Goal: Task Accomplishment & Management: Use online tool/utility

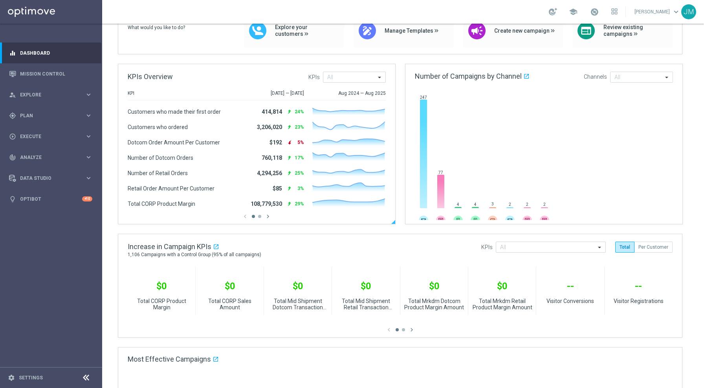
scroll to position [87, 0]
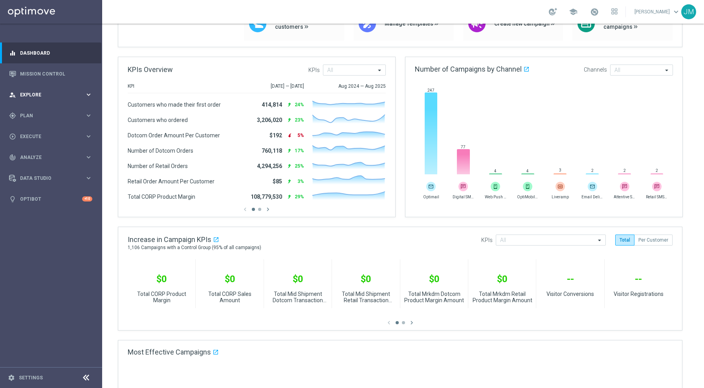
click at [89, 96] on icon "keyboard_arrow_right" at bounding box center [88, 94] width 7 height 7
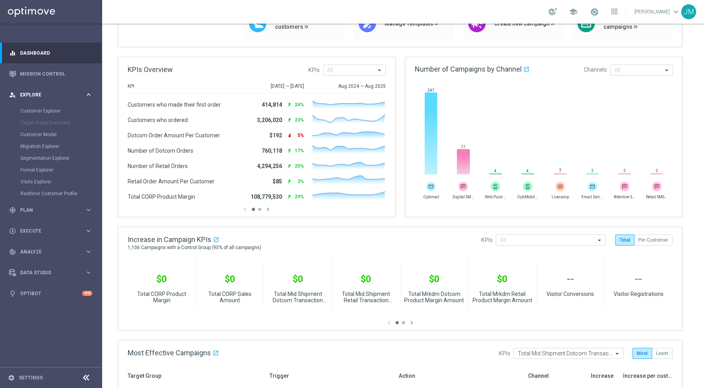
click at [89, 93] on icon "keyboard_arrow_right" at bounding box center [88, 94] width 7 height 7
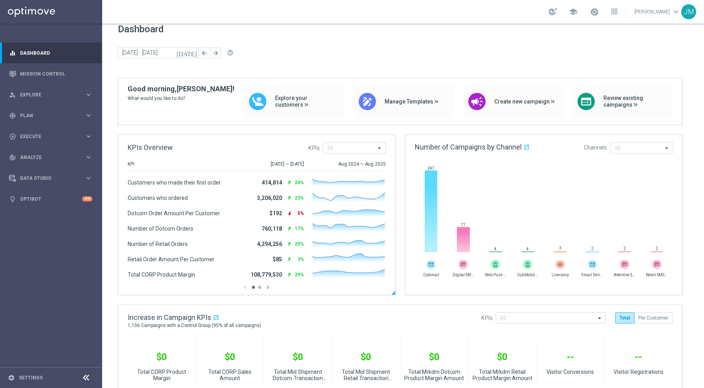
scroll to position [10, 0]
click at [91, 115] on icon "keyboard_arrow_right" at bounding box center [88, 115] width 7 height 7
click at [64, 92] on div "person_search Explore" at bounding box center [47, 94] width 76 height 7
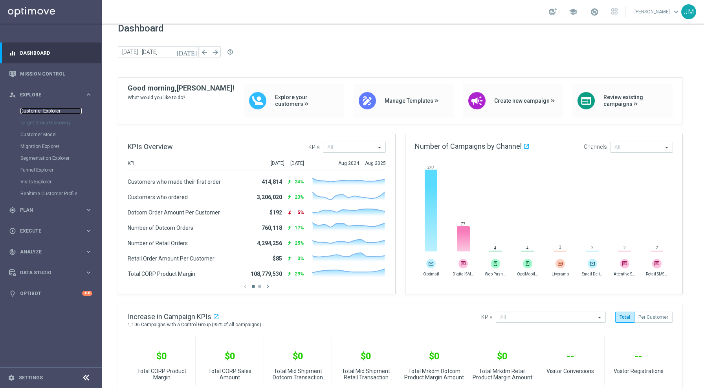
click at [48, 112] on link "Customer Explorer" at bounding box center [50, 111] width 61 height 6
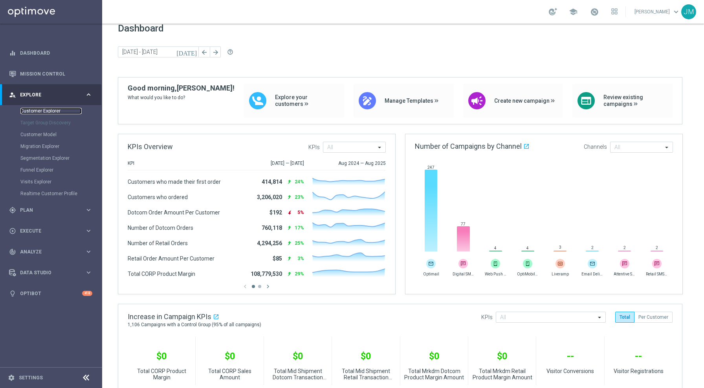
scroll to position [0, 0]
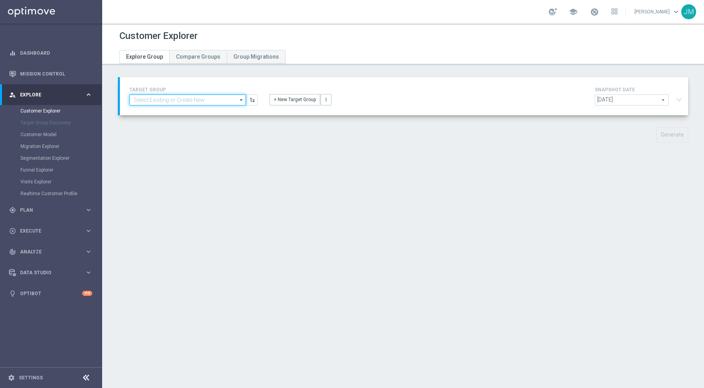
click at [187, 102] on input at bounding box center [187, 99] width 117 height 11
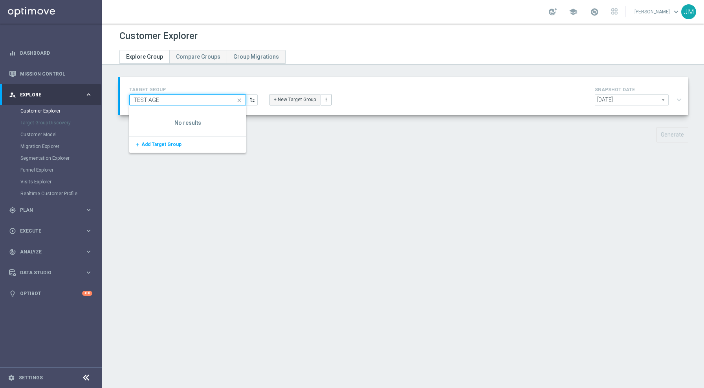
type input "TEST AGE"
click at [294, 99] on button "+ New Target Group" at bounding box center [295, 99] width 51 height 11
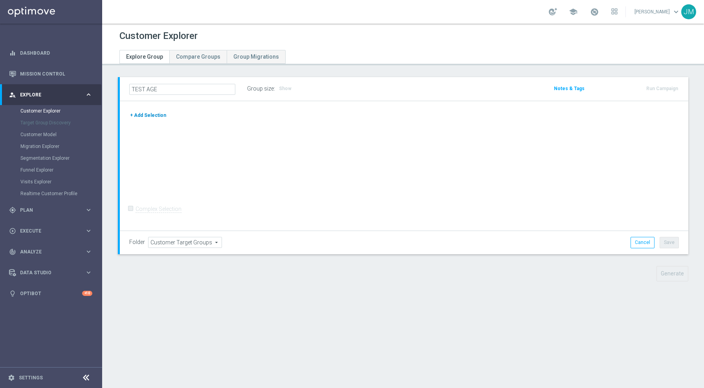
type input "TEST AGE"
click at [154, 114] on button "+ Add Selection" at bounding box center [148, 115] width 38 height 9
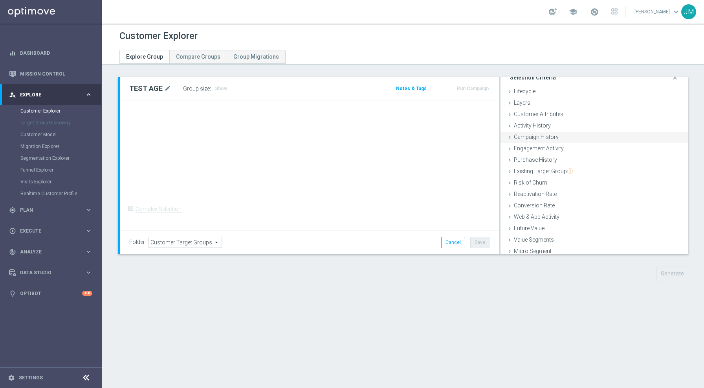
scroll to position [5, 0]
click at [534, 106] on div "Layers done" at bounding box center [595, 105] width 188 height 12
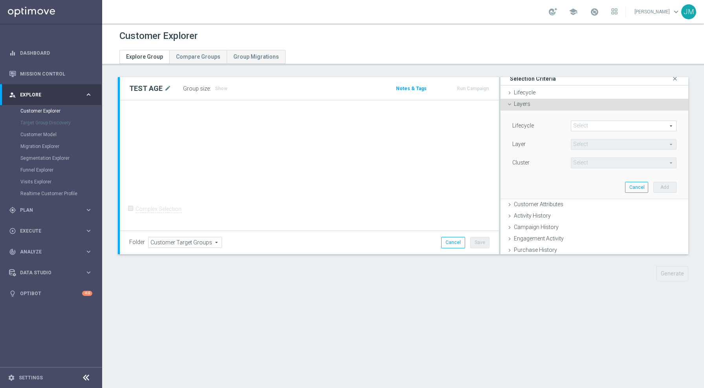
click at [534, 106] on div "Layers done" at bounding box center [595, 105] width 188 height 12
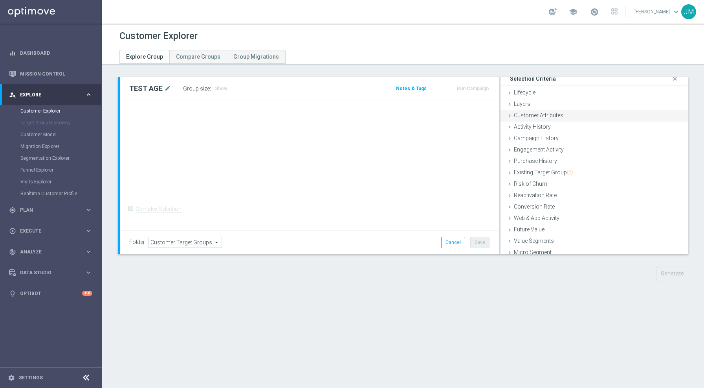
click at [525, 116] on span "Customer Attributes" at bounding box center [539, 115] width 50 height 6
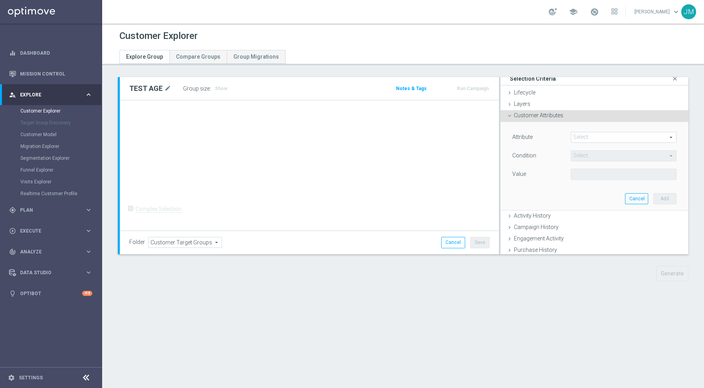
click at [584, 140] on span at bounding box center [623, 137] width 105 height 10
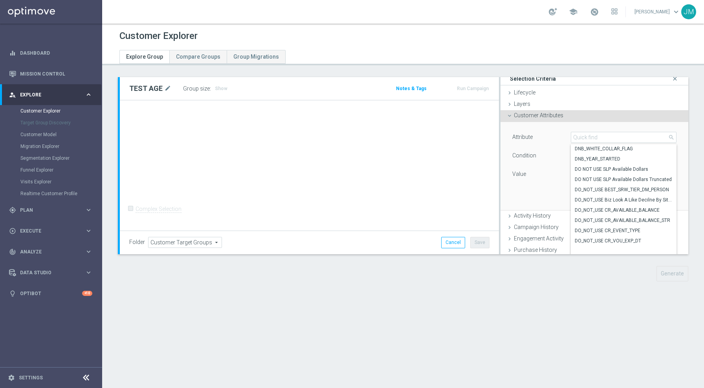
scroll to position [1447, 0]
click at [582, 137] on input "search" at bounding box center [624, 137] width 106 height 11
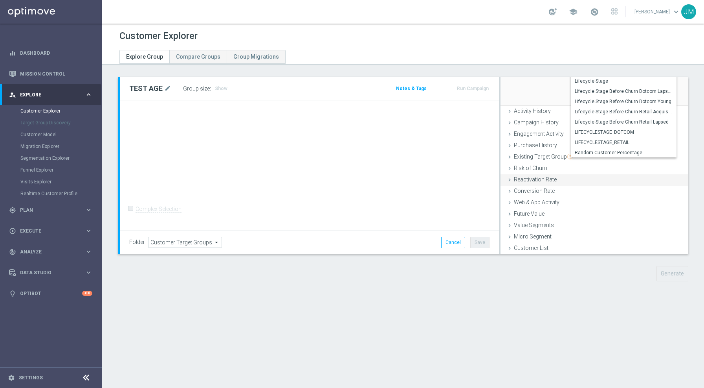
scroll to position [0, 0]
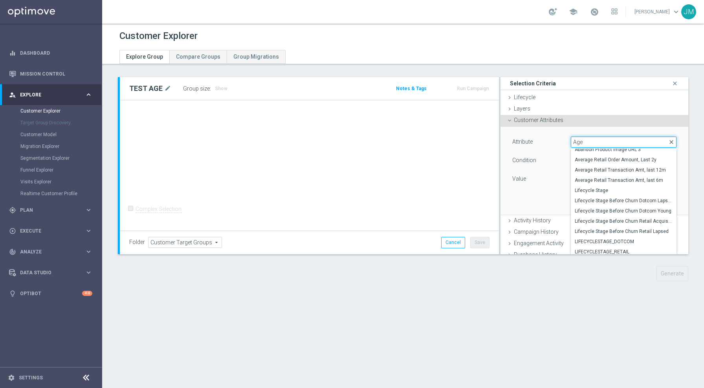
type input "Age"
click at [669, 140] on span "close" at bounding box center [672, 142] width 6 height 6
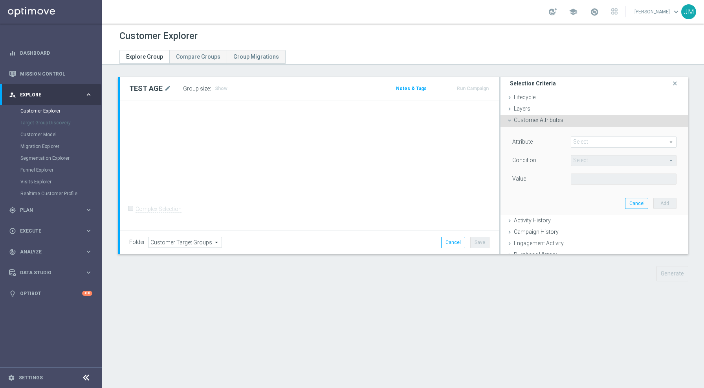
scroll to position [12, 0]
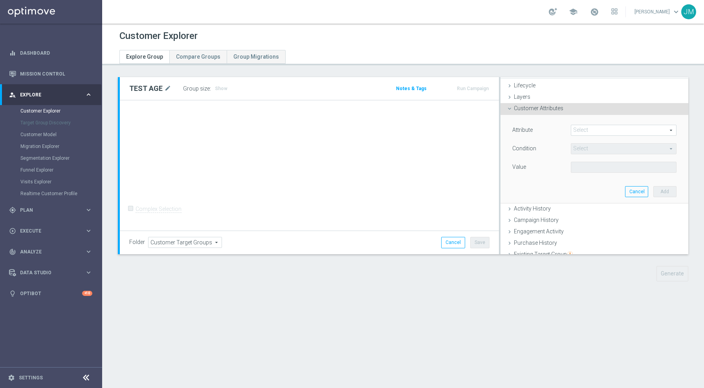
click at [546, 107] on span "Customer Attributes" at bounding box center [539, 108] width 50 height 6
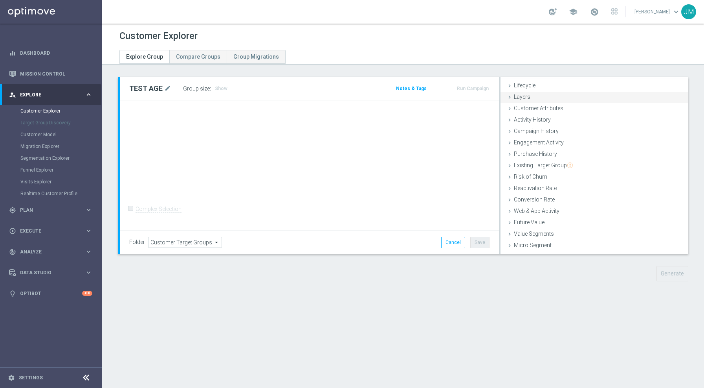
click at [532, 96] on div "Layers done" at bounding box center [595, 98] width 188 height 12
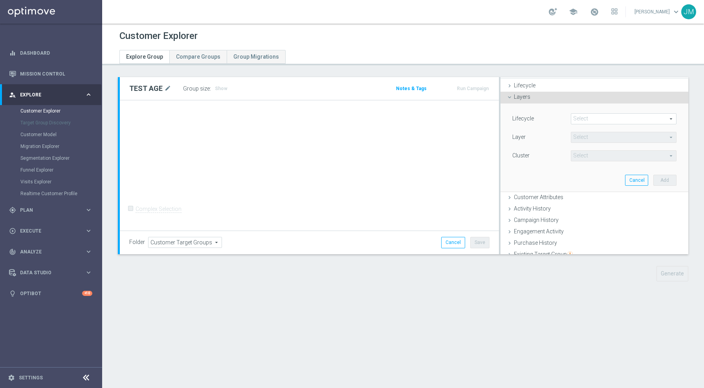
click at [577, 118] on span at bounding box center [623, 119] width 105 height 10
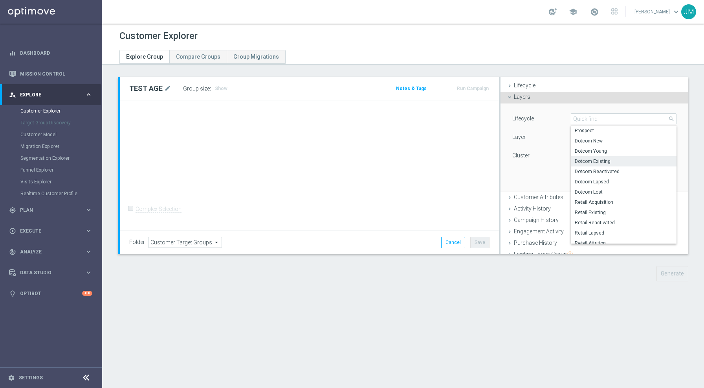
scroll to position [24, 0]
click at [523, 92] on div "Layers done" at bounding box center [595, 98] width 188 height 12
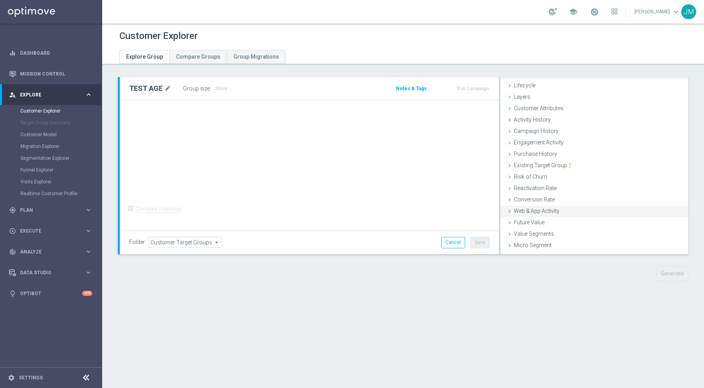
scroll to position [20, 0]
click at [520, 248] on span "Customer List" at bounding box center [531, 247] width 35 height 6
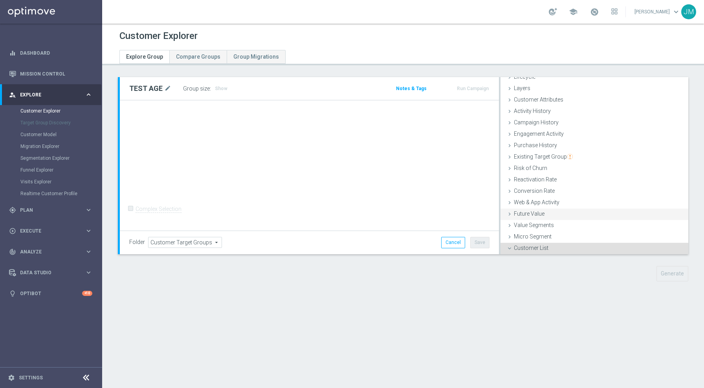
scroll to position [92, 0]
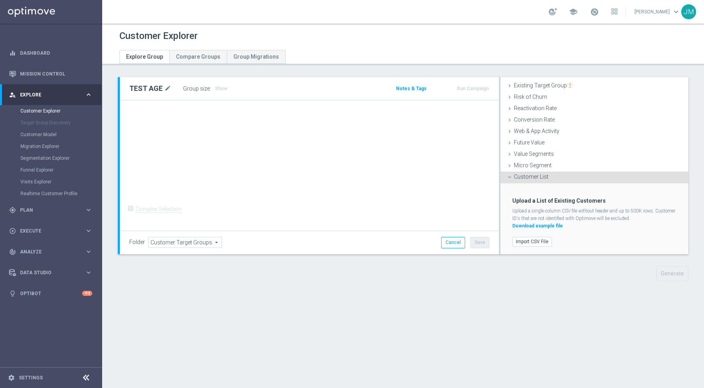
click at [533, 174] on span "Customer List" at bounding box center [531, 176] width 35 height 6
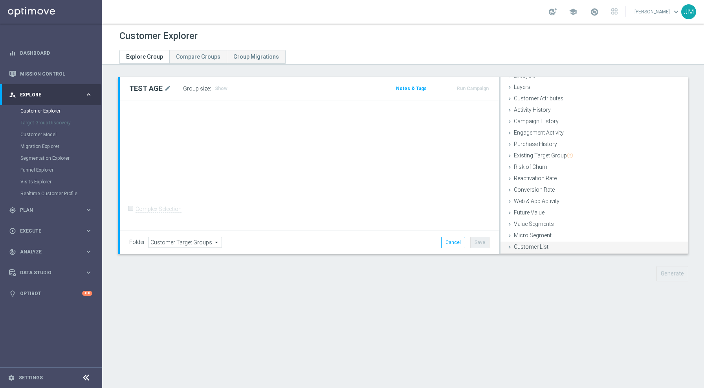
scroll to position [0, 0]
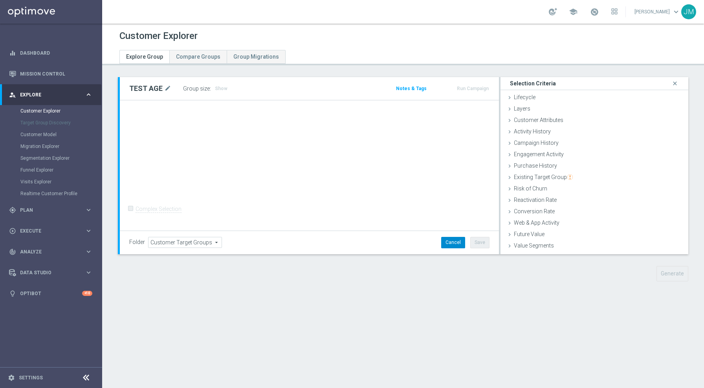
click at [449, 244] on button "Cancel" at bounding box center [453, 242] width 24 height 11
type input "Select"
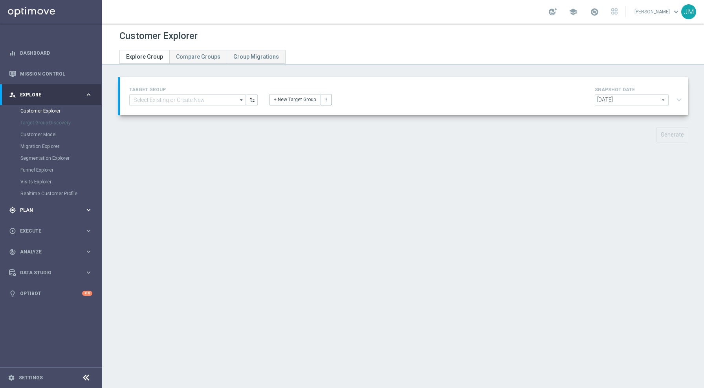
click at [83, 209] on span "Plan" at bounding box center [52, 210] width 65 height 5
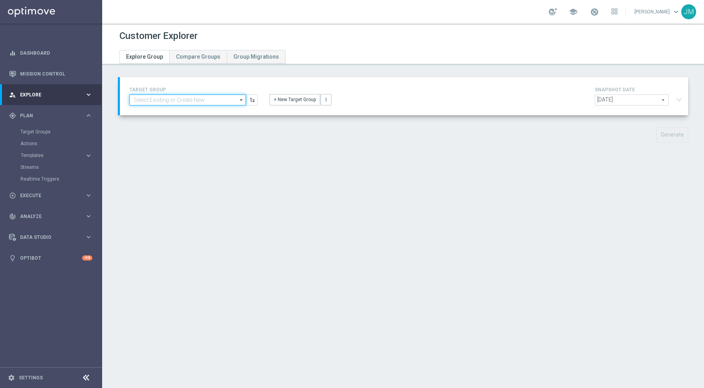
click at [212, 99] on input at bounding box center [187, 99] width 117 height 11
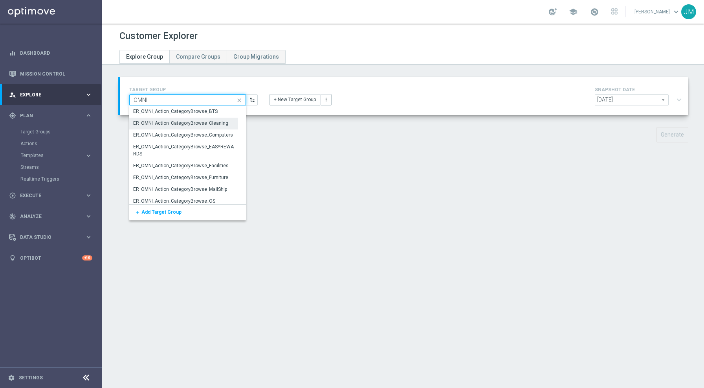
scroll to position [1158, 0]
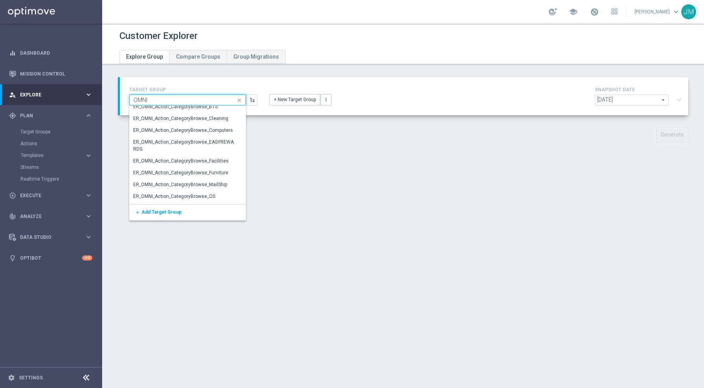
click at [168, 97] on input "OMNI" at bounding box center [187, 99] width 117 height 11
type input "O"
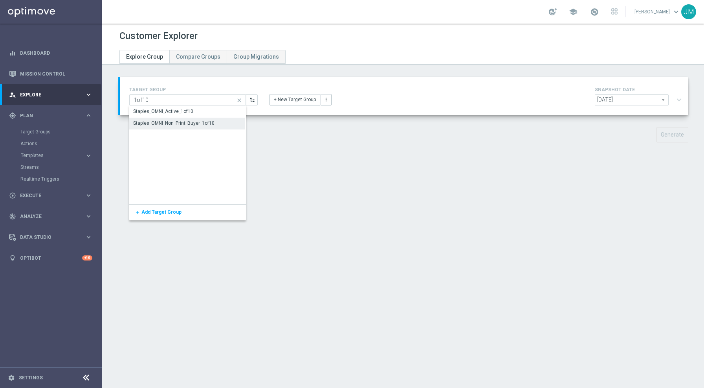
click at [186, 123] on div "Staples_OMNI_Non_Print_Buyer_1of10" at bounding box center [173, 122] width 81 height 7
type input "Staples_OMNI_Non_Print_Buyer_1of10"
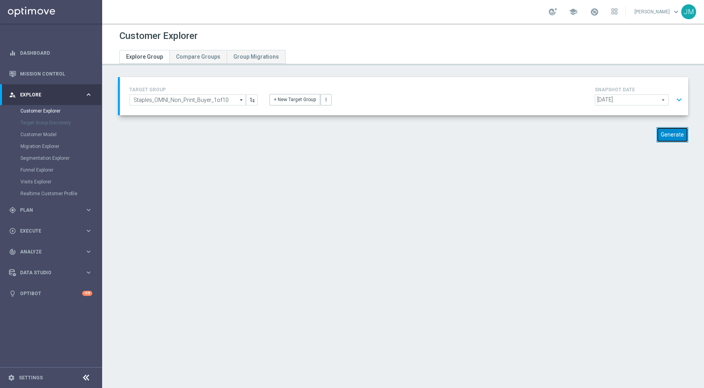
click at [668, 132] on button "Generate" at bounding box center [673, 134] width 32 height 15
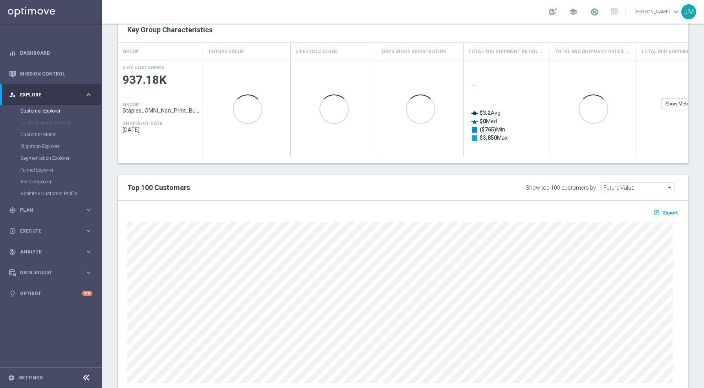
scroll to position [108, 0]
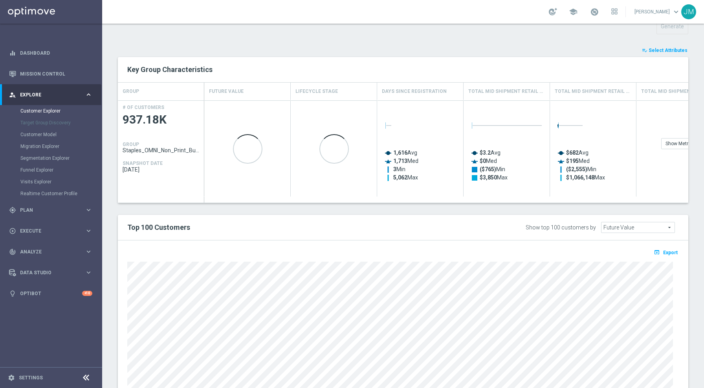
click at [663, 46] on button "playlist_add_check Select Attributes" at bounding box center [664, 50] width 47 height 9
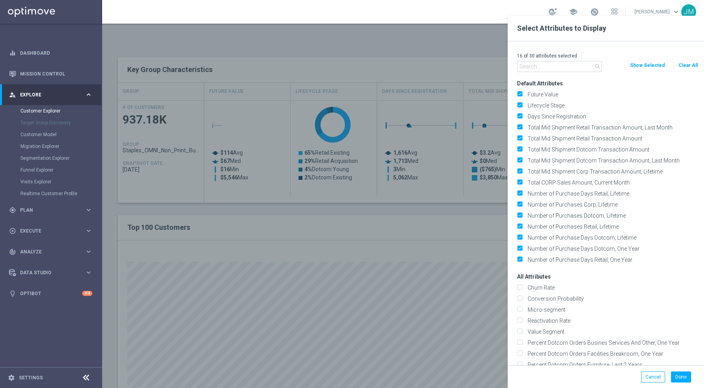
click at [688, 64] on button "Clear All" at bounding box center [688, 65] width 21 height 9
checkbox input "false"
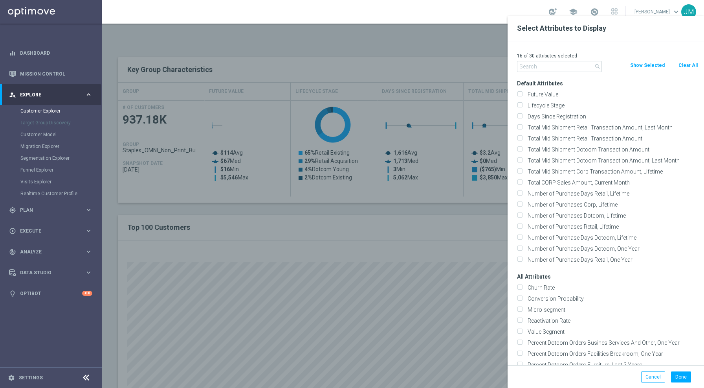
checkbox input "false"
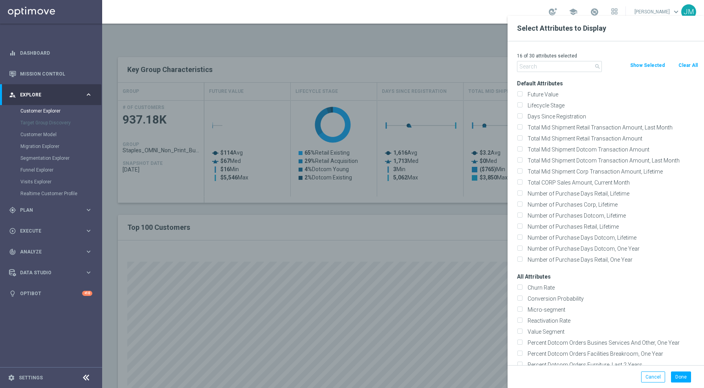
checkbox input "false"
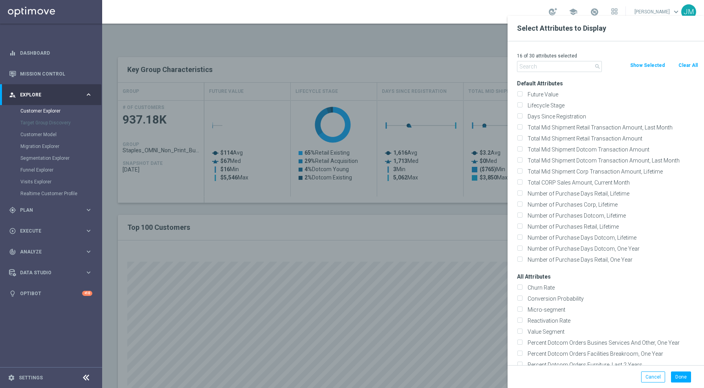
checkbox input "false"
click at [575, 64] on input "text" at bounding box center [559, 66] width 85 height 11
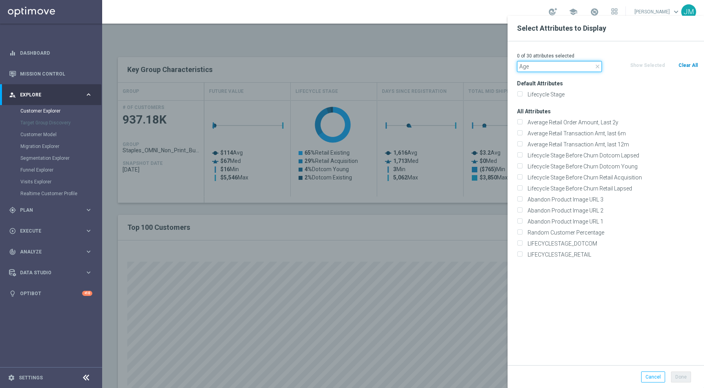
type input "Age"
click at [684, 66] on button "Clear All" at bounding box center [688, 65] width 21 height 9
click at [689, 66] on button "Clear All" at bounding box center [688, 65] width 21 height 9
click at [596, 65] on icon "close" at bounding box center [598, 66] width 6 height 6
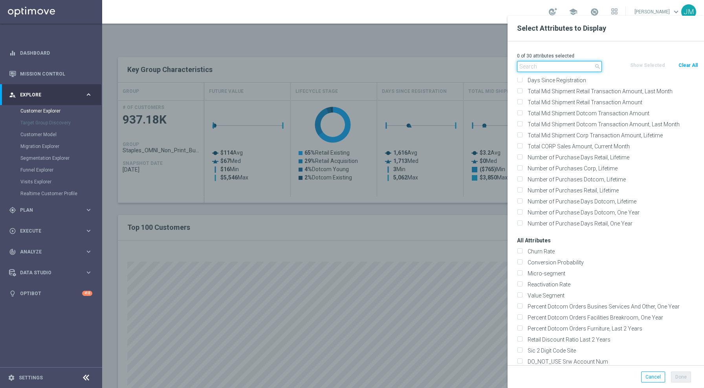
scroll to position [0, 0]
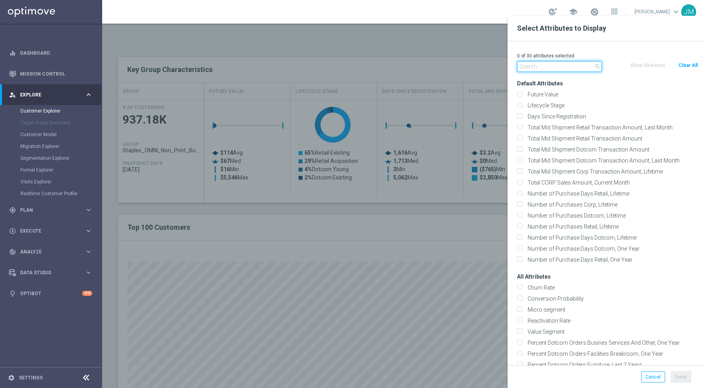
click at [553, 70] on input "text" at bounding box center [559, 66] width 85 height 11
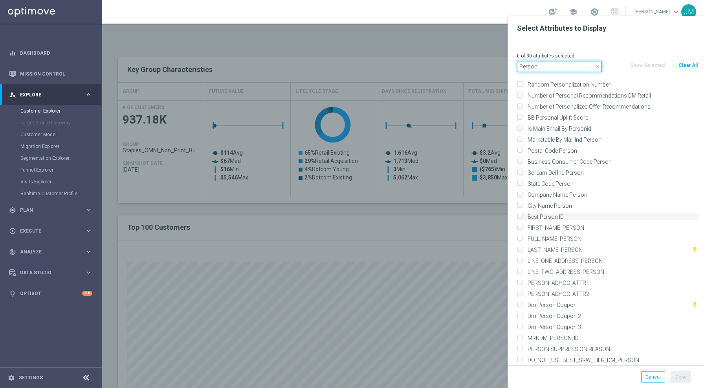
scroll to position [55, 0]
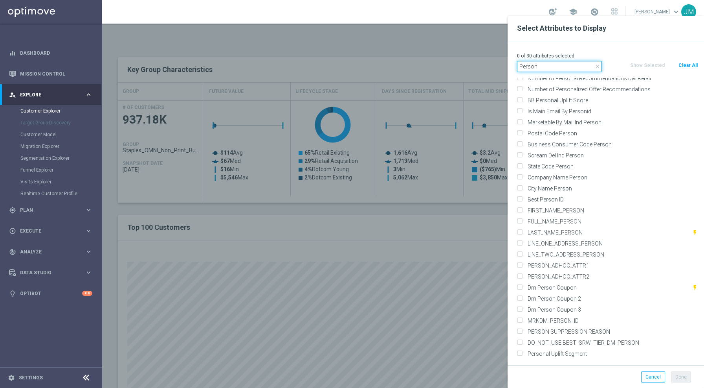
drag, startPoint x: 550, startPoint y: 68, endPoint x: 472, endPoint y: 72, distance: 78.7
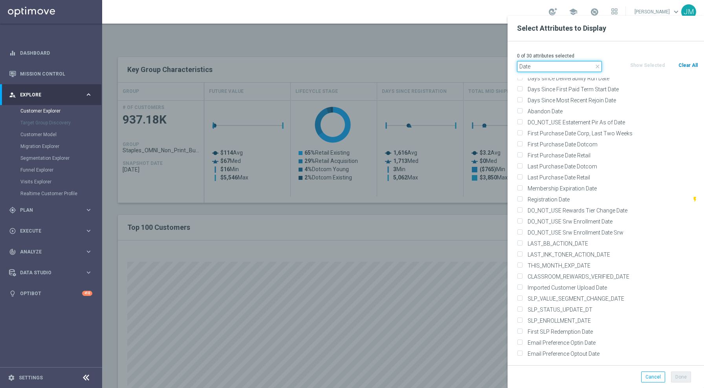
type input "Date"
click at [683, 64] on button "Clear All" at bounding box center [688, 65] width 21 height 9
